Goal: Navigation & Orientation: Find specific page/section

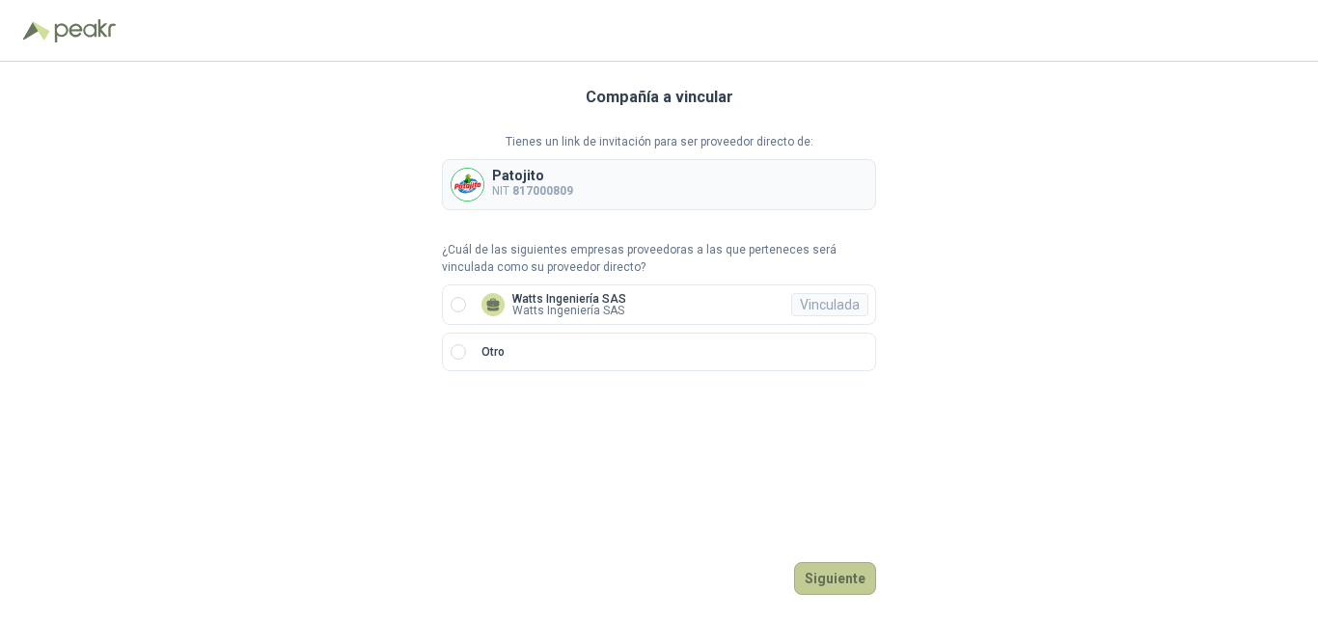
click at [833, 581] on button "Siguiente" at bounding box center [835, 578] width 82 height 33
click at [621, 295] on span "Watts Ingeniería SAS Watts Ingeniería SAS Vinculada" at bounding box center [554, 304] width 160 height 23
click at [843, 585] on button "Ingresar" at bounding box center [838, 578] width 76 height 33
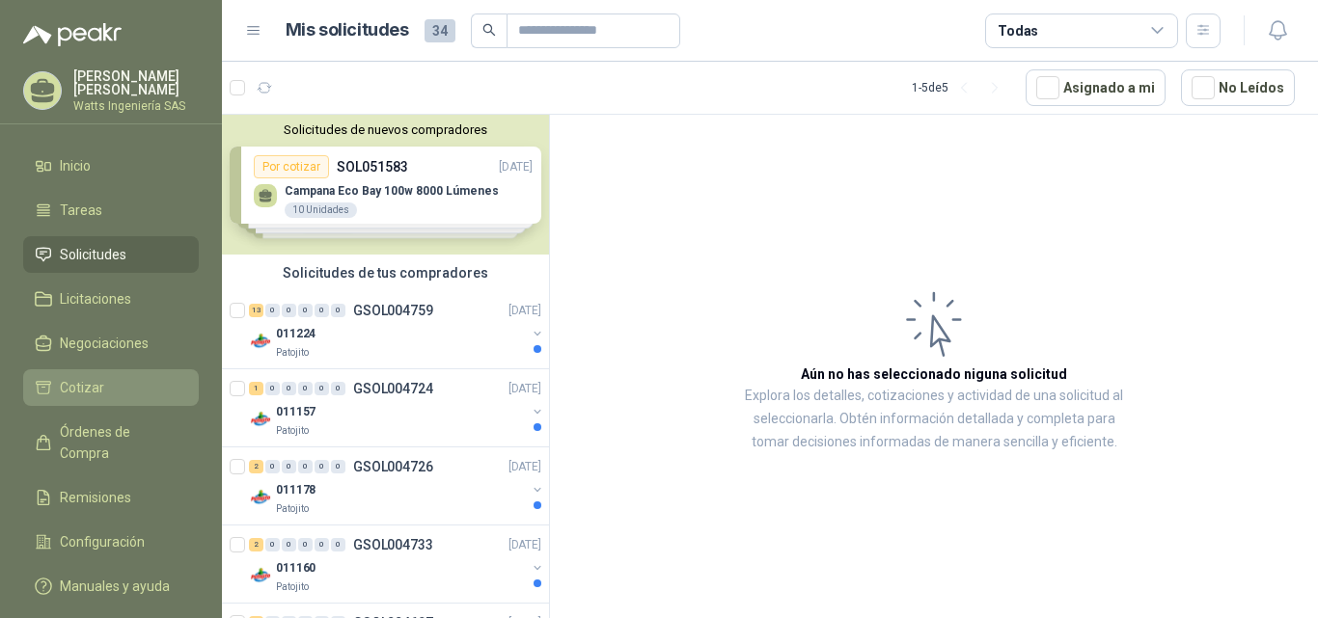
click at [91, 379] on span "Cotizar" at bounding box center [82, 387] width 44 height 21
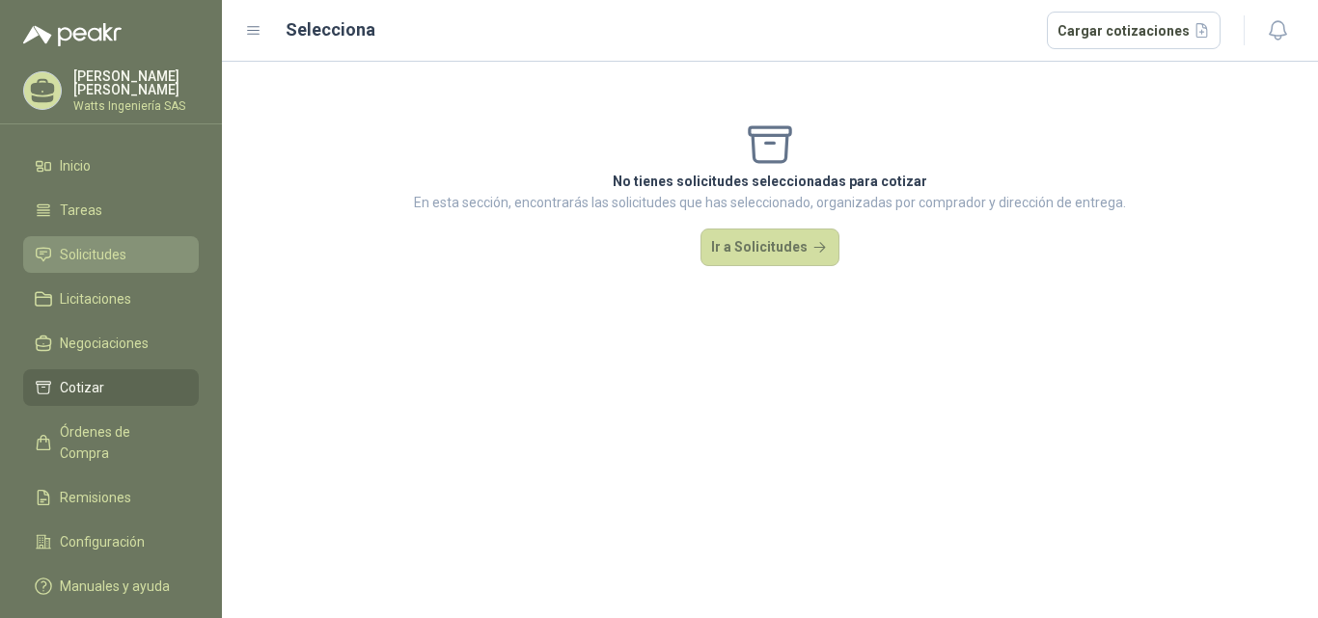
click at [94, 255] on span "Solicitudes" at bounding box center [93, 254] width 67 height 21
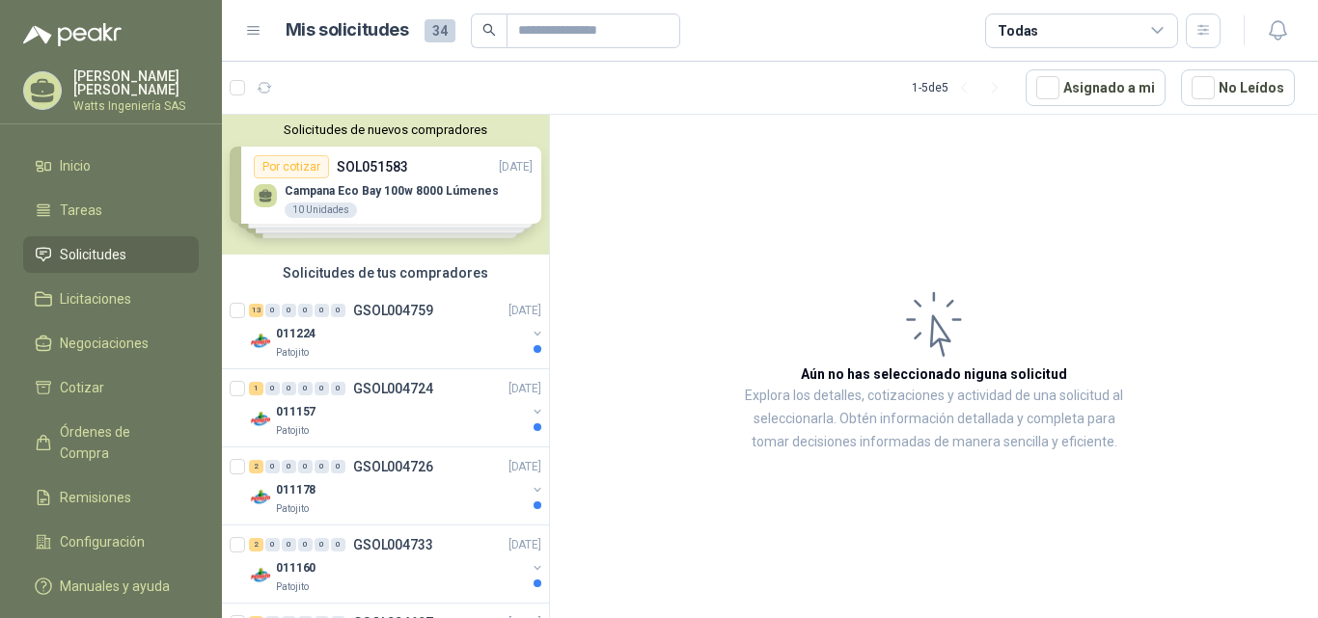
click at [165, 95] on p "[PERSON_NAME]" at bounding box center [135, 82] width 125 height 27
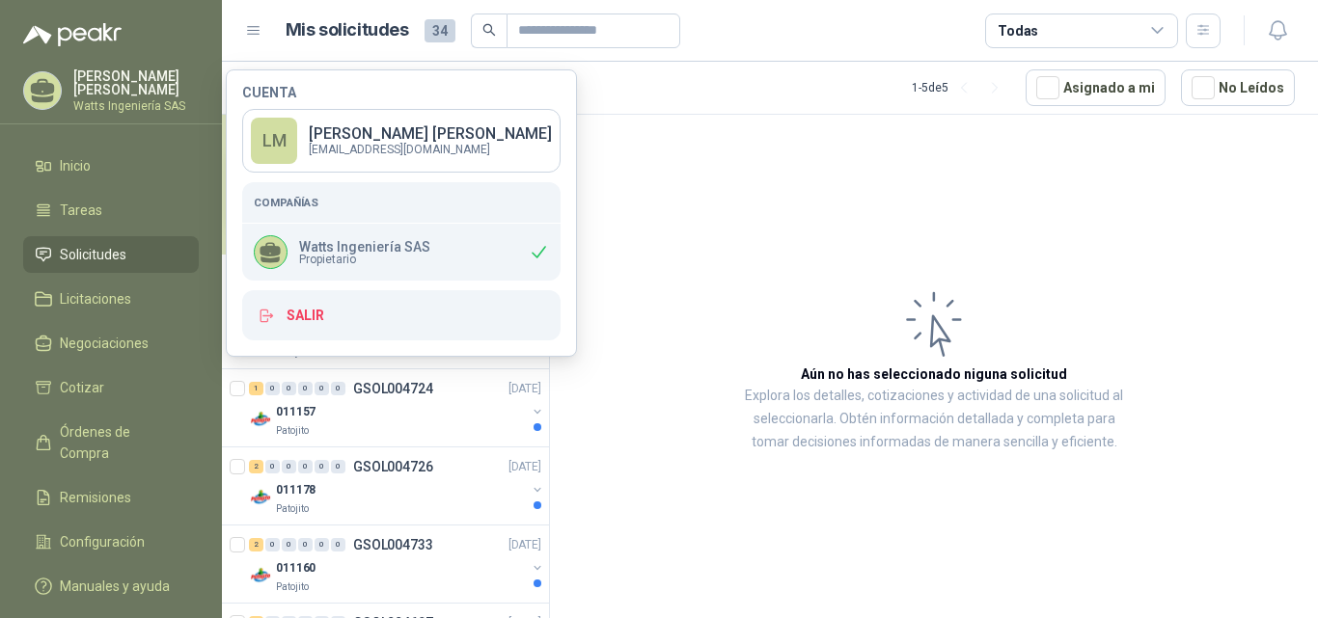
click at [165, 95] on p "[PERSON_NAME]" at bounding box center [135, 82] width 125 height 27
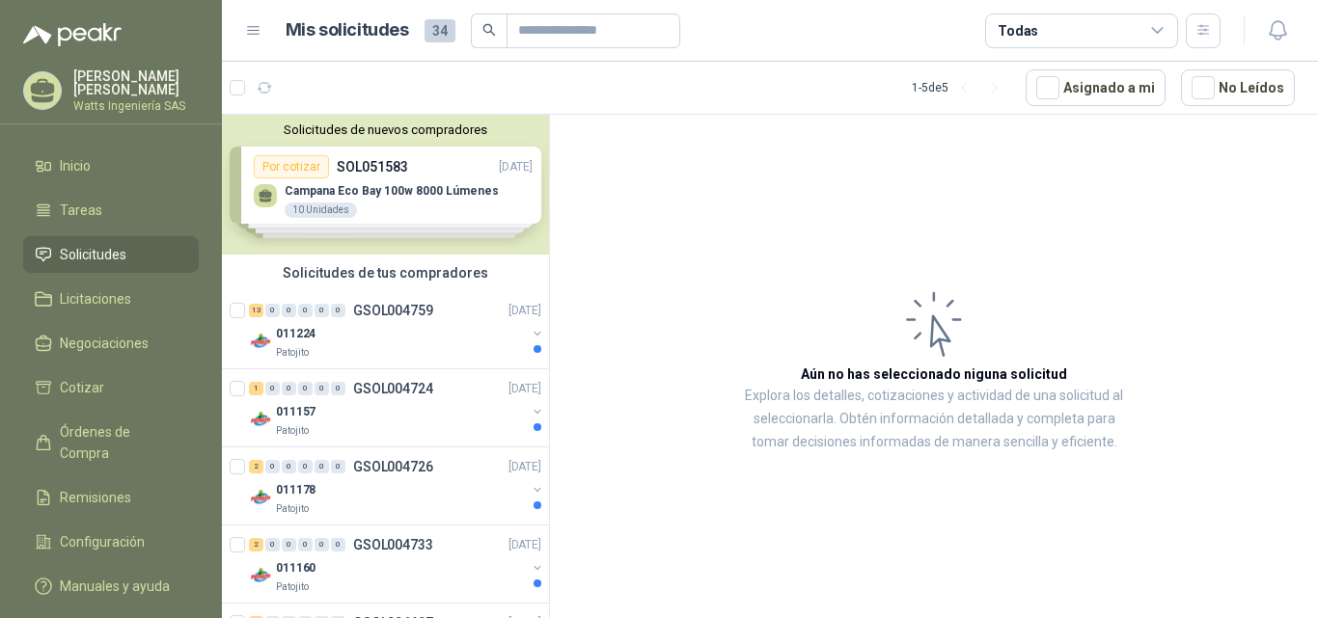
click at [1247, 240] on article "Aún no has seleccionado niguna solicitud Explora los detalles, cotizaciones y a…" at bounding box center [934, 370] width 768 height 510
click at [256, 33] on icon at bounding box center [253, 30] width 17 height 17
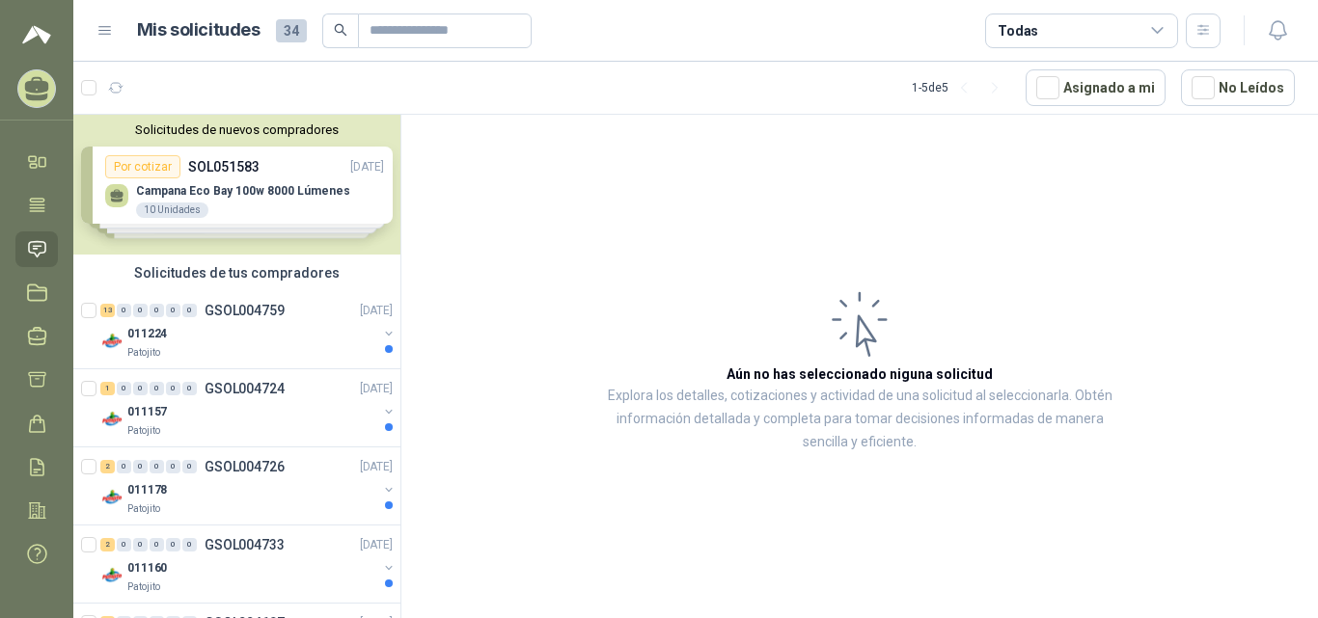
click at [38, 30] on img at bounding box center [36, 34] width 29 height 23
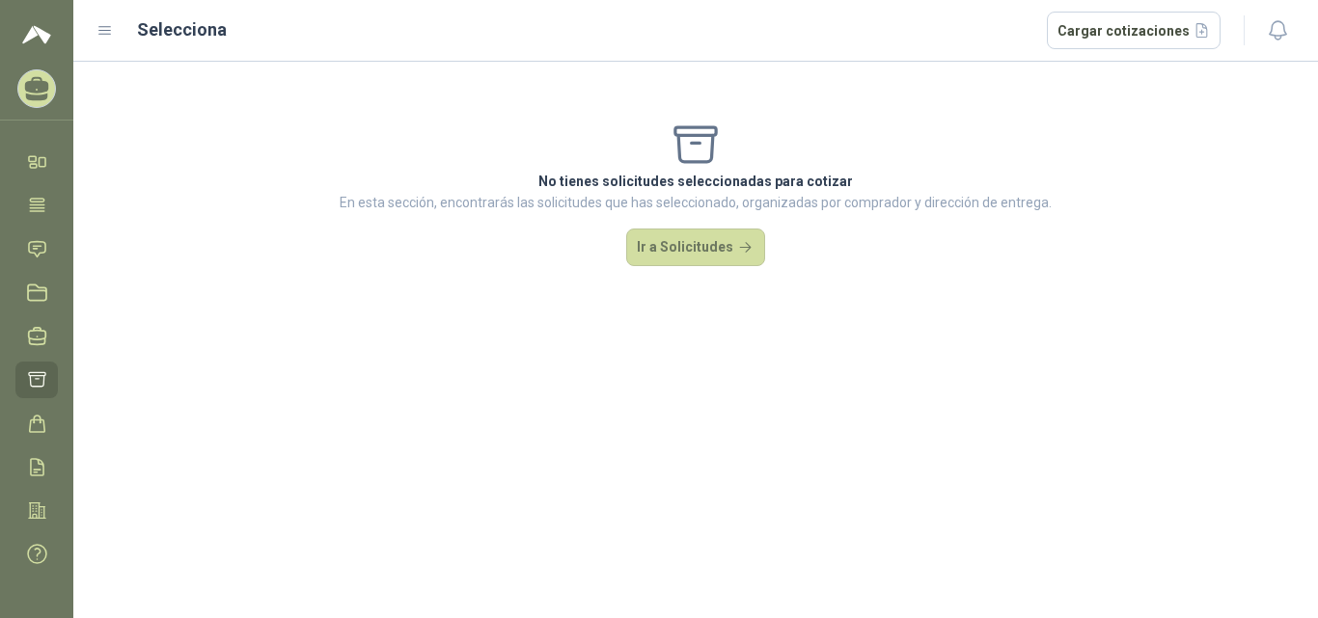
click at [35, 90] on icon at bounding box center [37, 85] width 24 height 16
click at [40, 167] on icon at bounding box center [43, 162] width 7 height 9
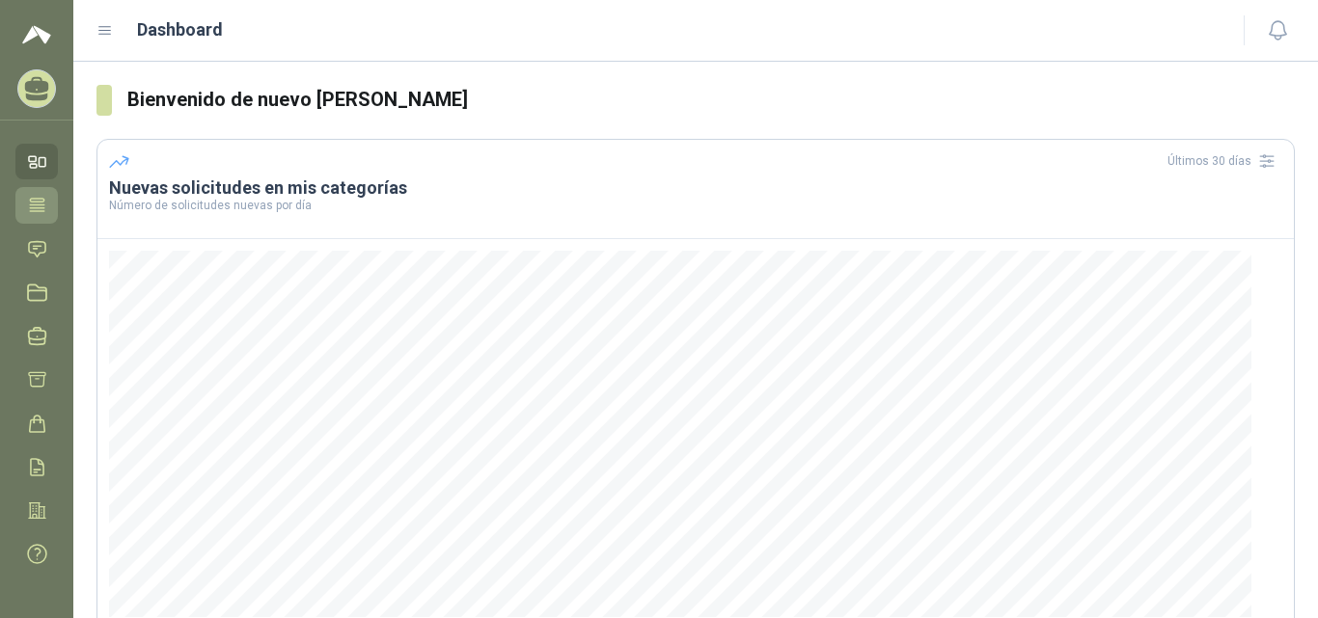
click at [40, 204] on icon at bounding box center [37, 205] width 20 height 20
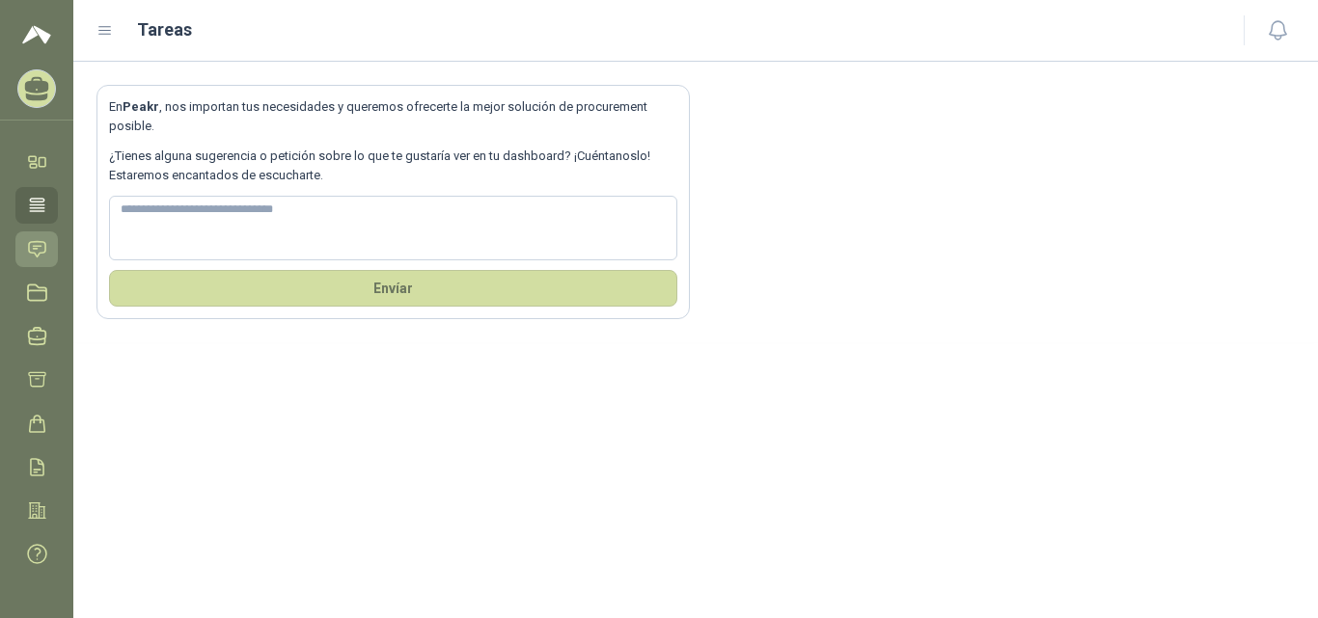
click at [45, 251] on icon at bounding box center [37, 248] width 16 height 15
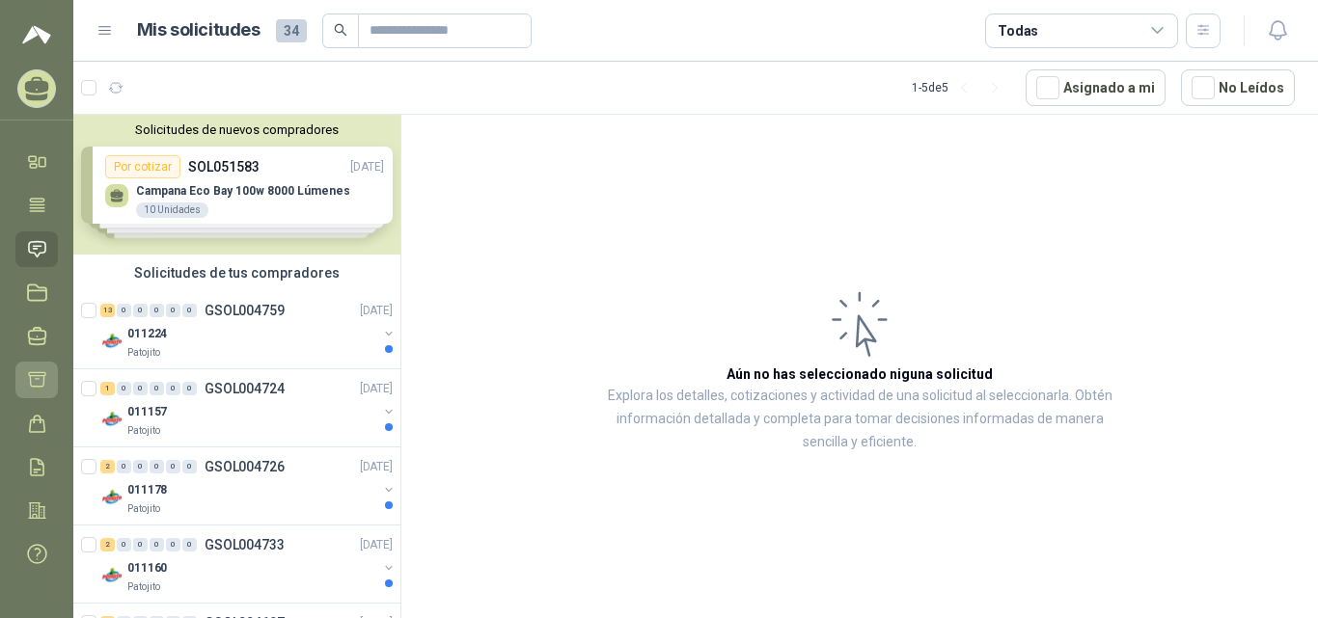
click at [37, 379] on icon at bounding box center [37, 380] width 16 height 14
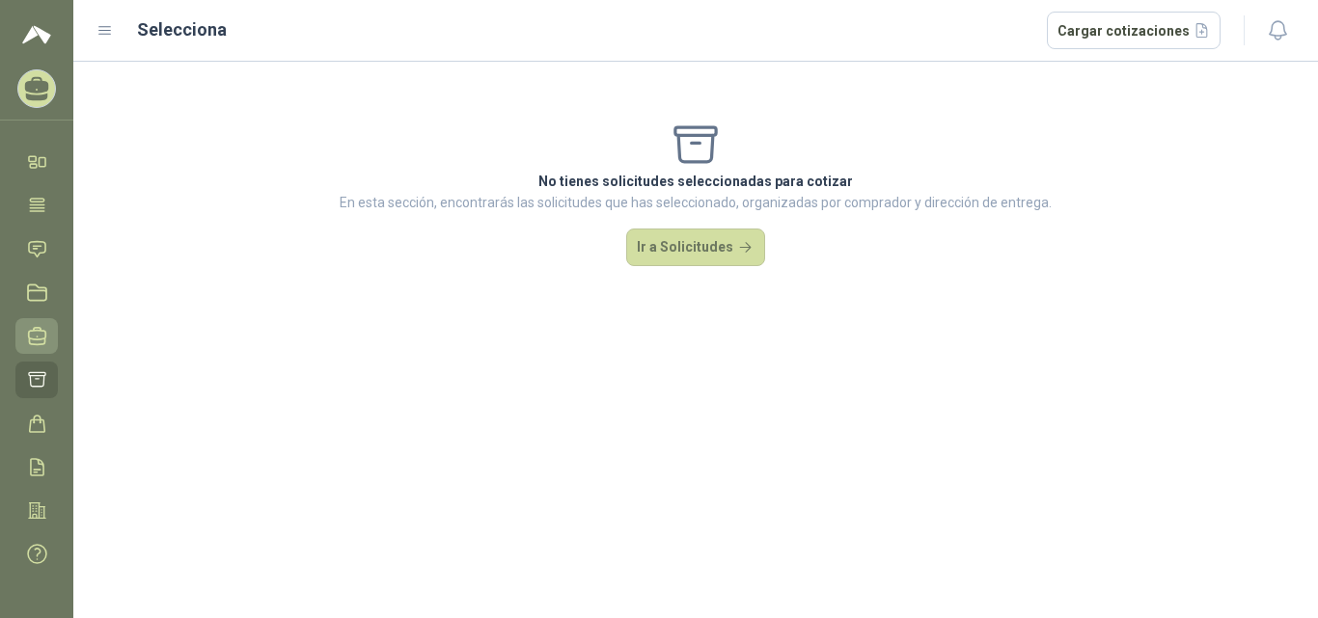
click at [32, 340] on icon at bounding box center [37, 336] width 17 height 17
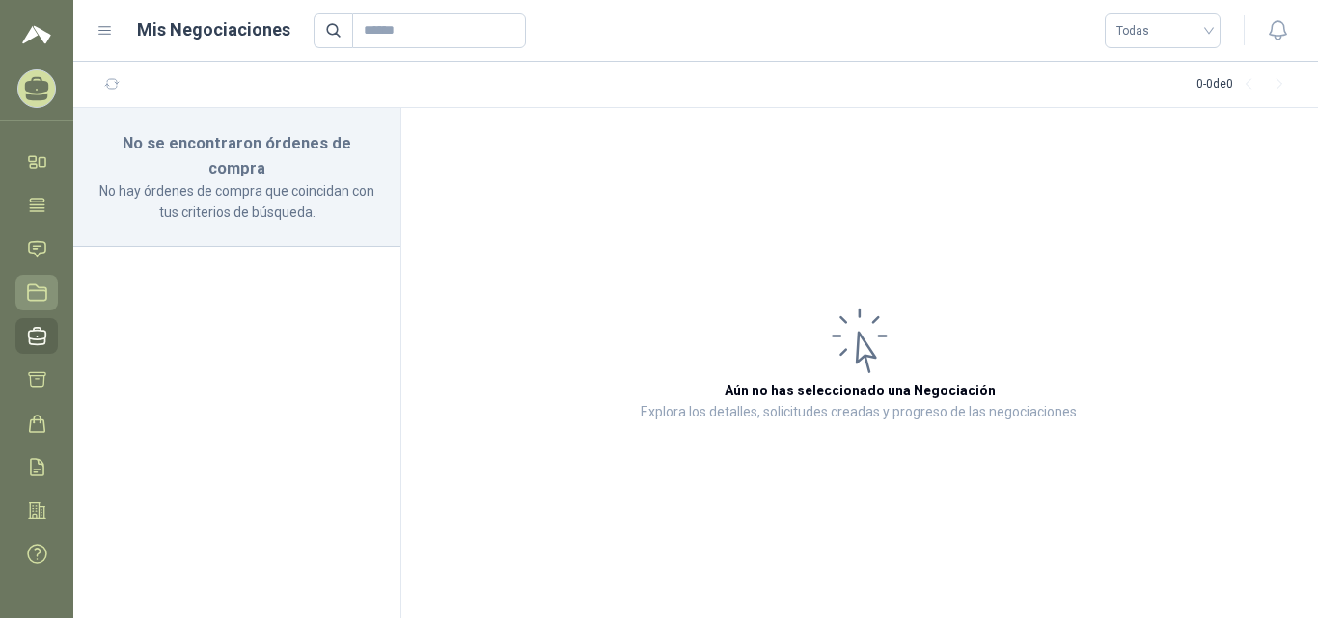
click at [34, 294] on icon at bounding box center [37, 293] width 20 height 20
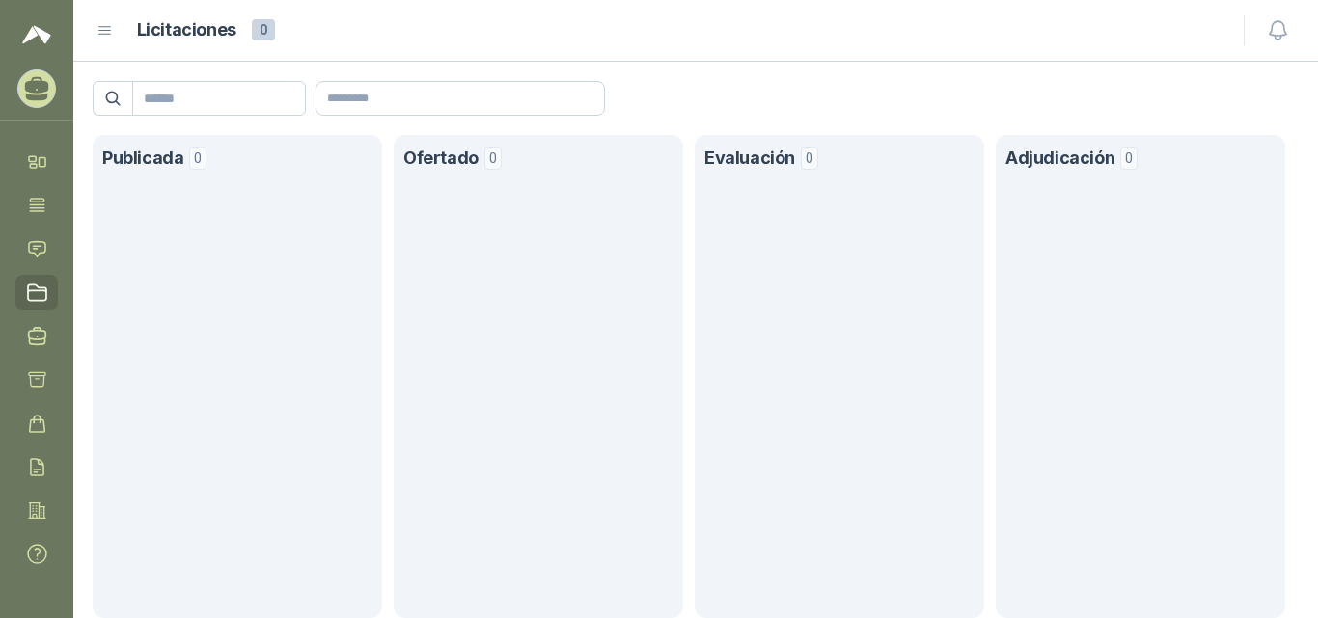
click at [101, 29] on icon at bounding box center [104, 30] width 17 height 17
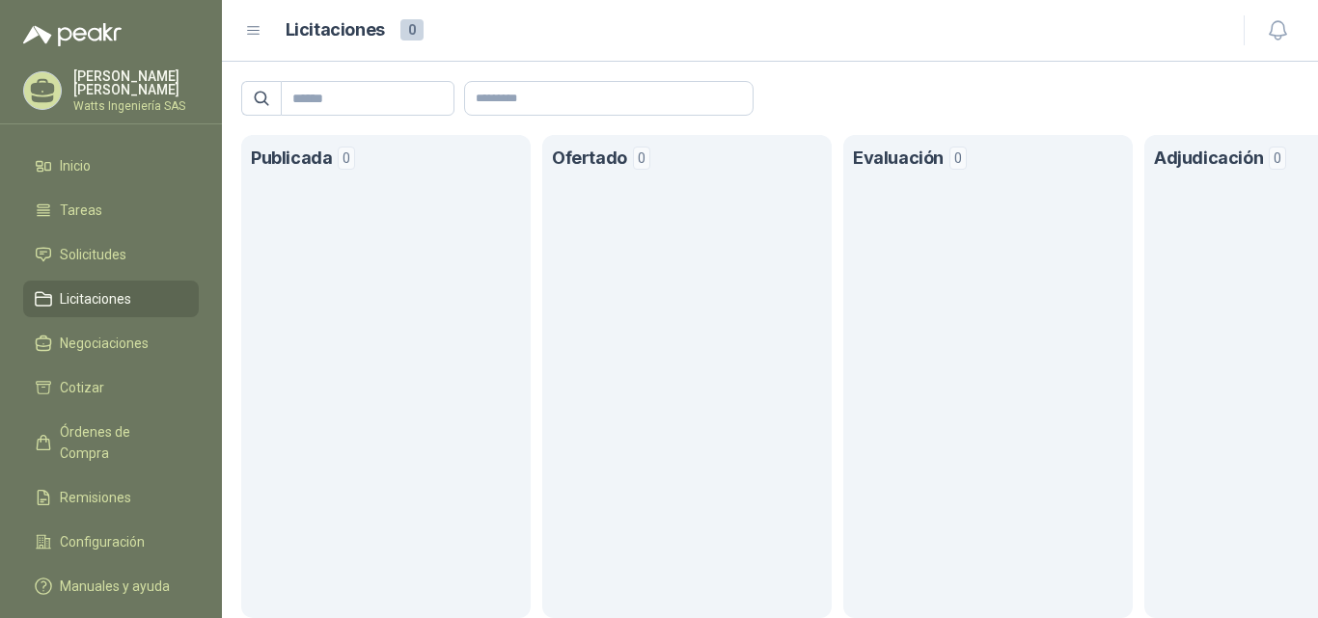
click at [118, 86] on p "[PERSON_NAME]" at bounding box center [135, 82] width 125 height 27
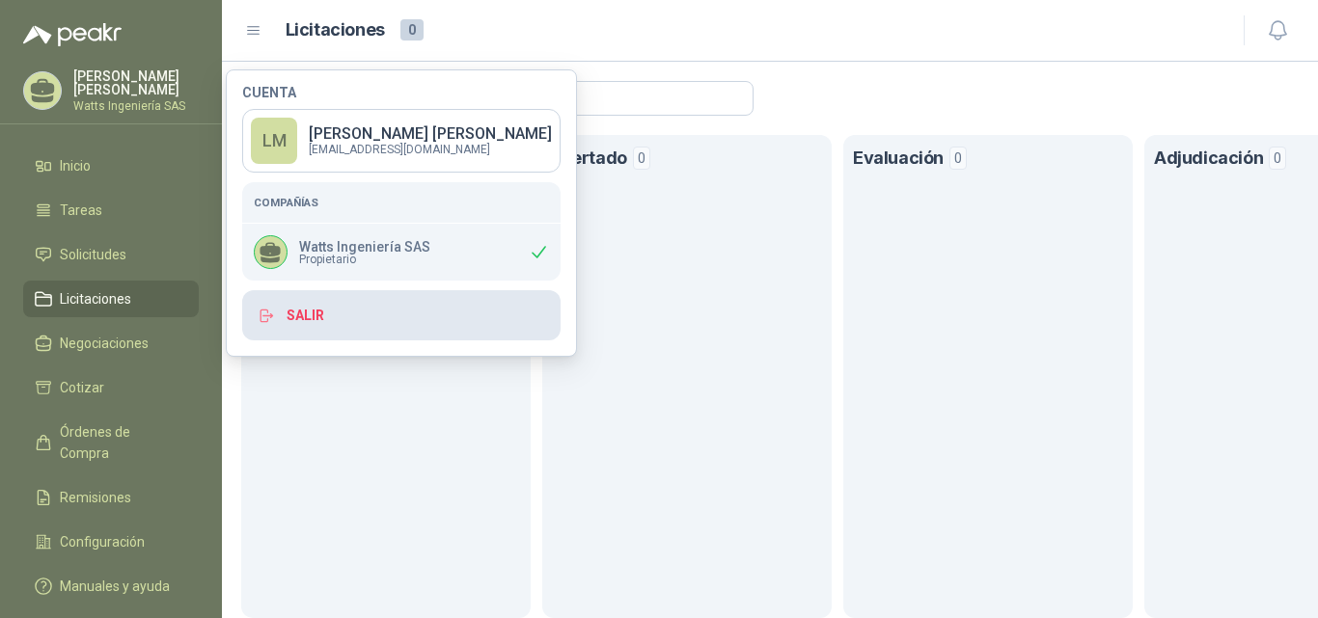
click at [292, 317] on button "Salir" at bounding box center [401, 315] width 318 height 50
